Goal: Check status: Check status

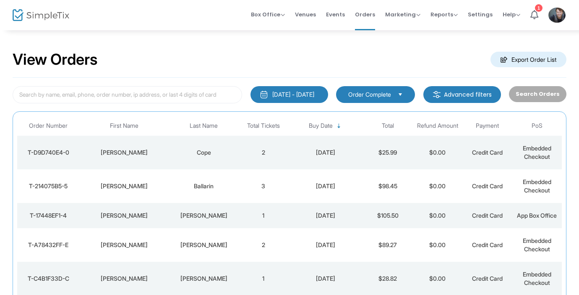
click at [260, 145] on td "2" at bounding box center [263, 153] width 50 height 34
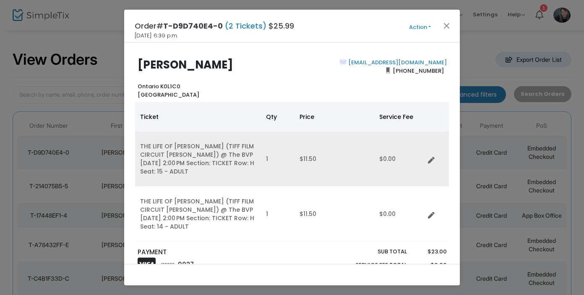
scroll to position [19, 0]
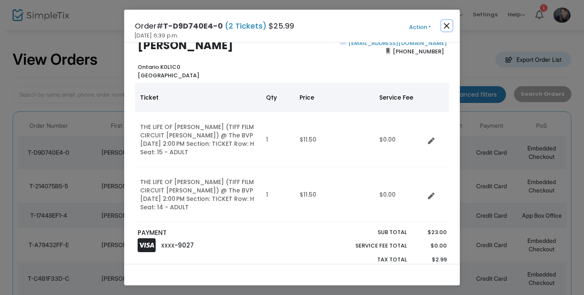
click at [449, 27] on button "Close" at bounding box center [447, 25] width 11 height 11
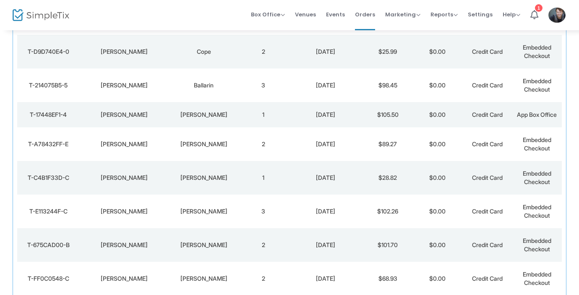
scroll to position [101, 0]
click at [269, 85] on td "3" at bounding box center [263, 85] width 50 height 34
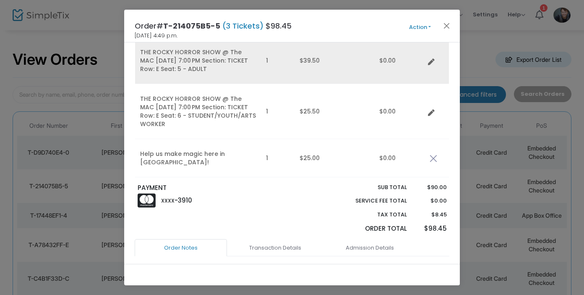
scroll to position [93, 0]
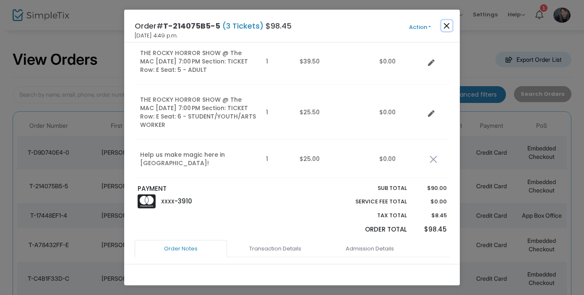
click at [450, 29] on button "Close" at bounding box center [447, 25] width 11 height 11
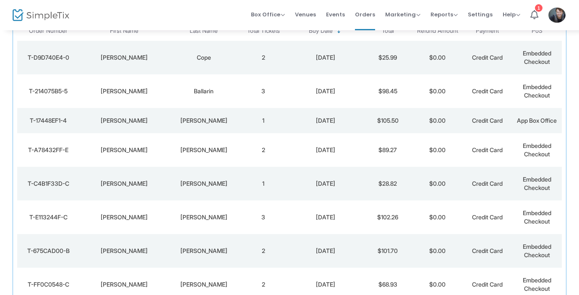
scroll to position [60, 0]
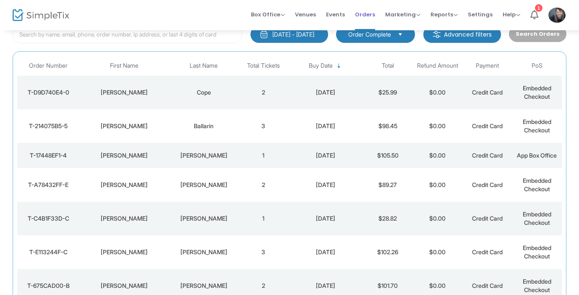
click at [366, 11] on span "Orders" at bounding box center [365, 14] width 20 height 21
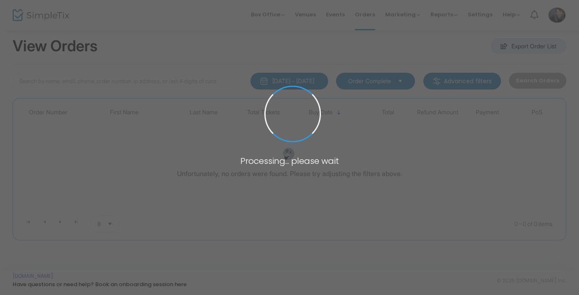
scroll to position [60, 0]
